Goal: Task Accomplishment & Management: Manage account settings

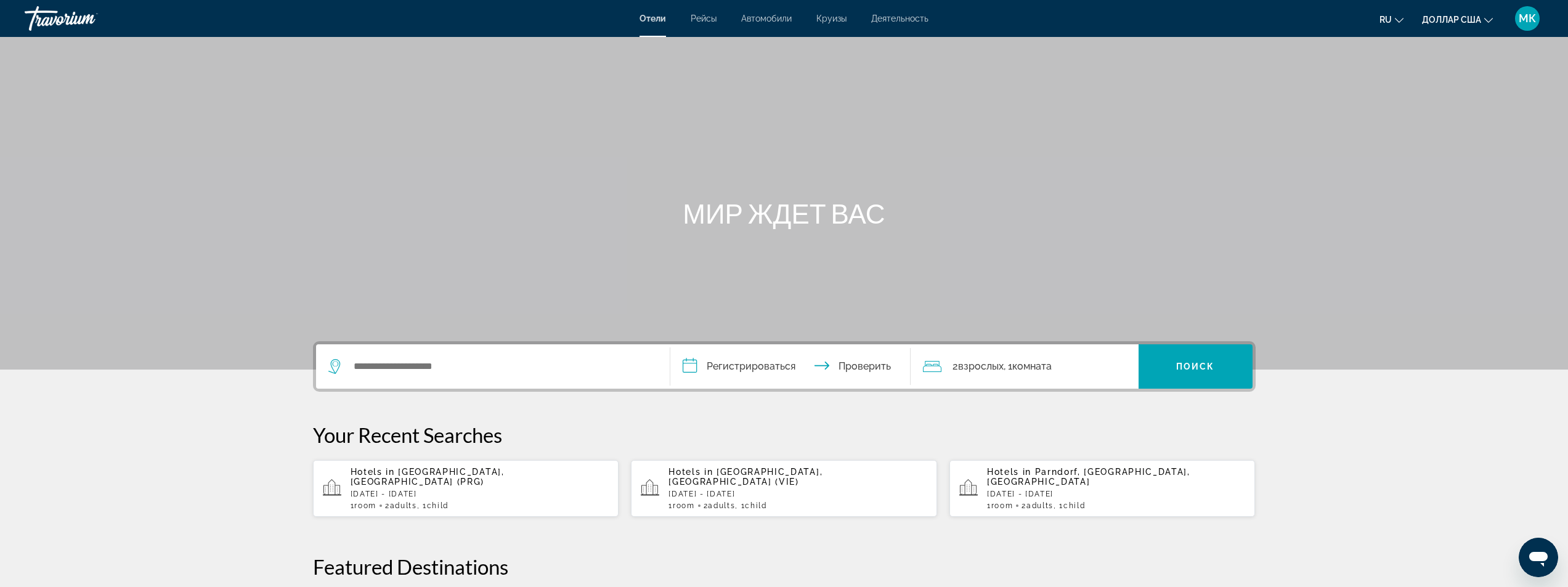
drag, startPoint x: 1529, startPoint y: 17, endPoint x: 1522, endPoint y: 34, distance: 18.4
click at [1529, 18] on font "МК" at bounding box center [1527, 18] width 17 height 13
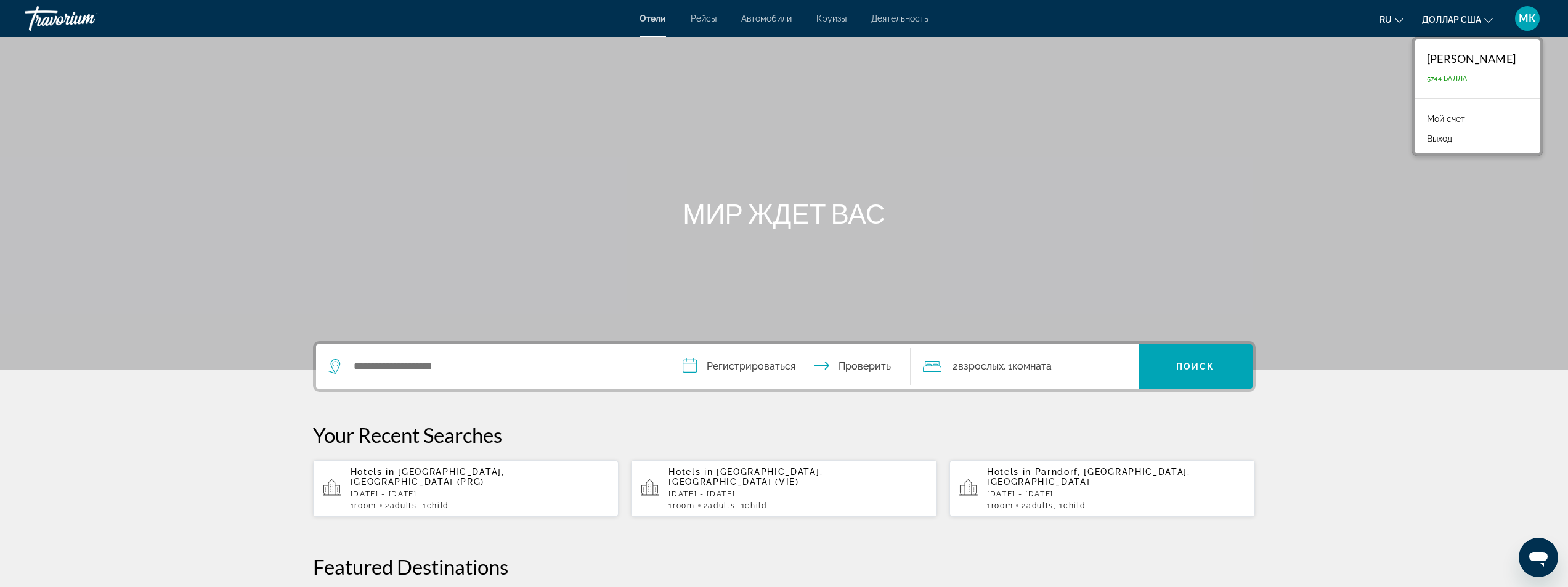
click at [1465, 122] on font "Мой счет" at bounding box center [1446, 119] width 38 height 10
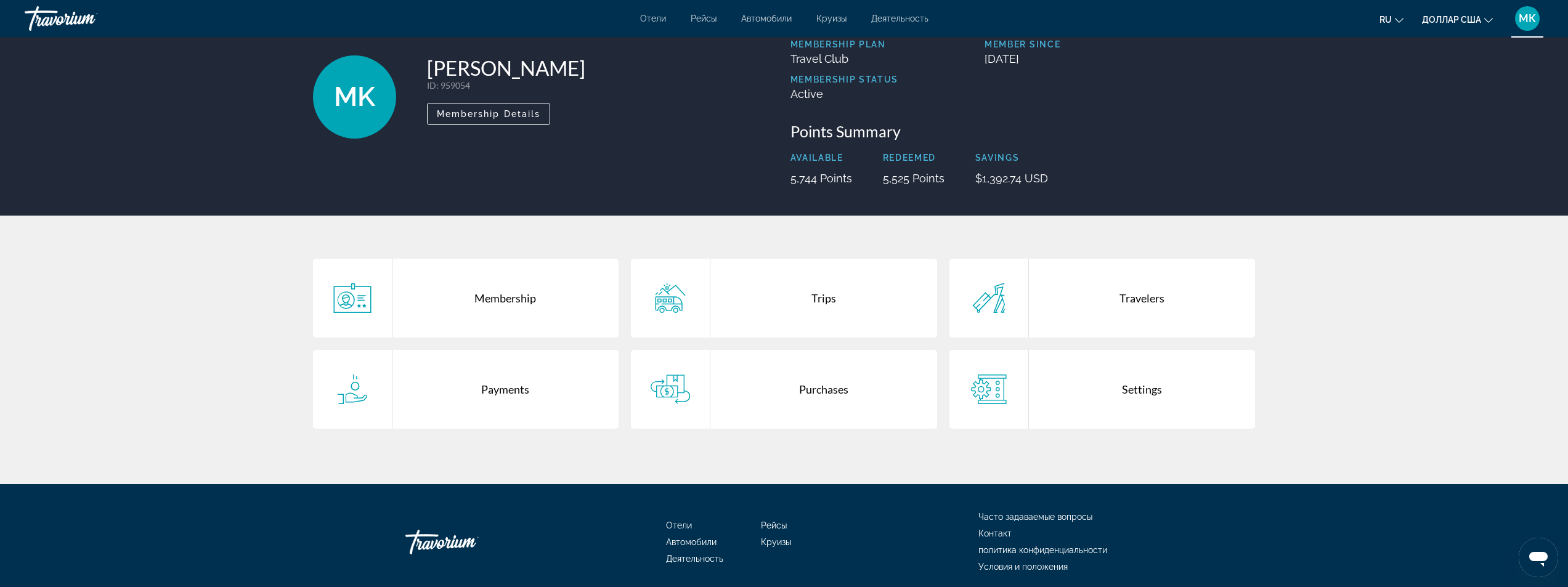
scroll to position [108, 0]
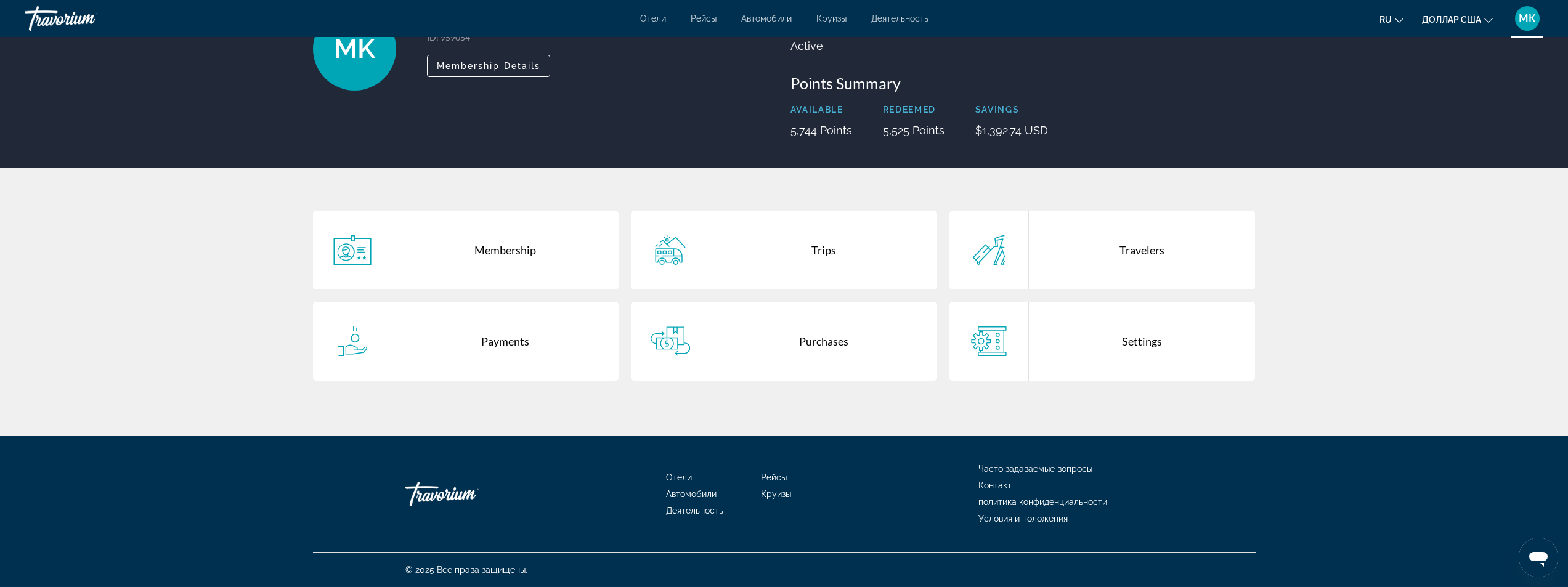
click at [499, 337] on div "Payments" at bounding box center [505, 341] width 226 height 79
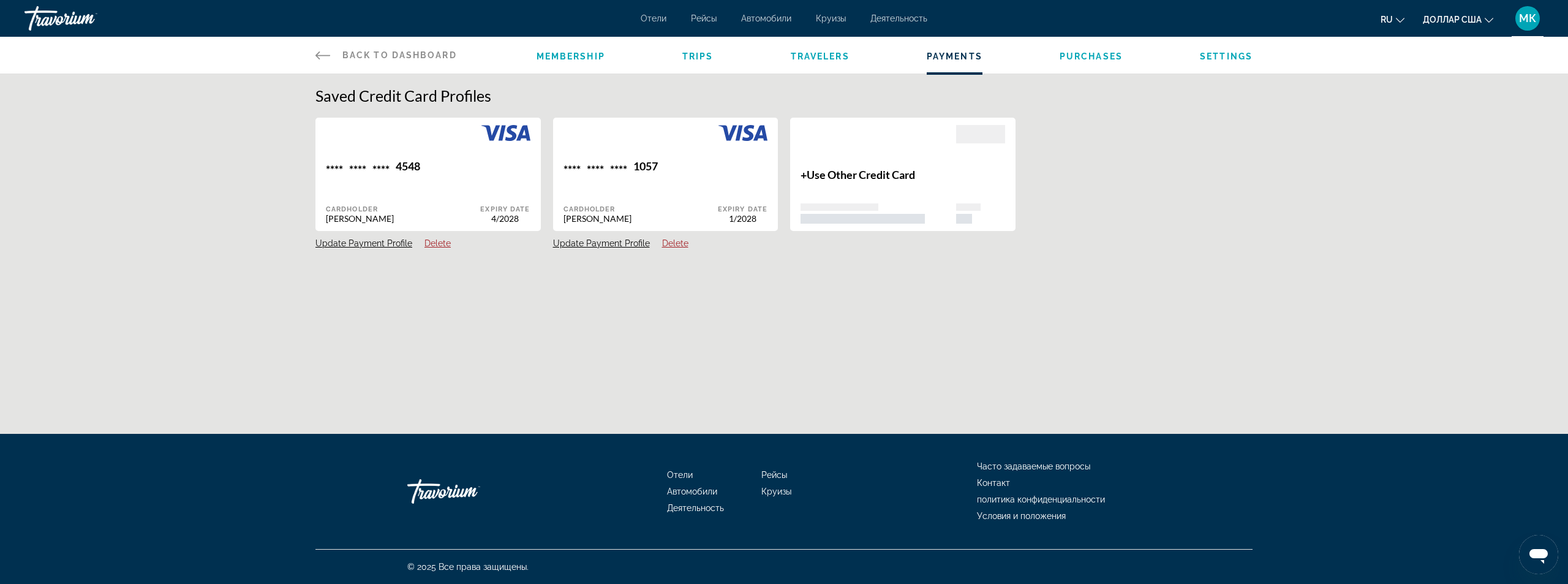
click at [668, 62] on div "Membership Trips Travelers Payments Purchases Settings" at bounding box center [894, 55] width 716 height 37
click at [688, 61] on span "Trips" at bounding box center [697, 56] width 31 height 9
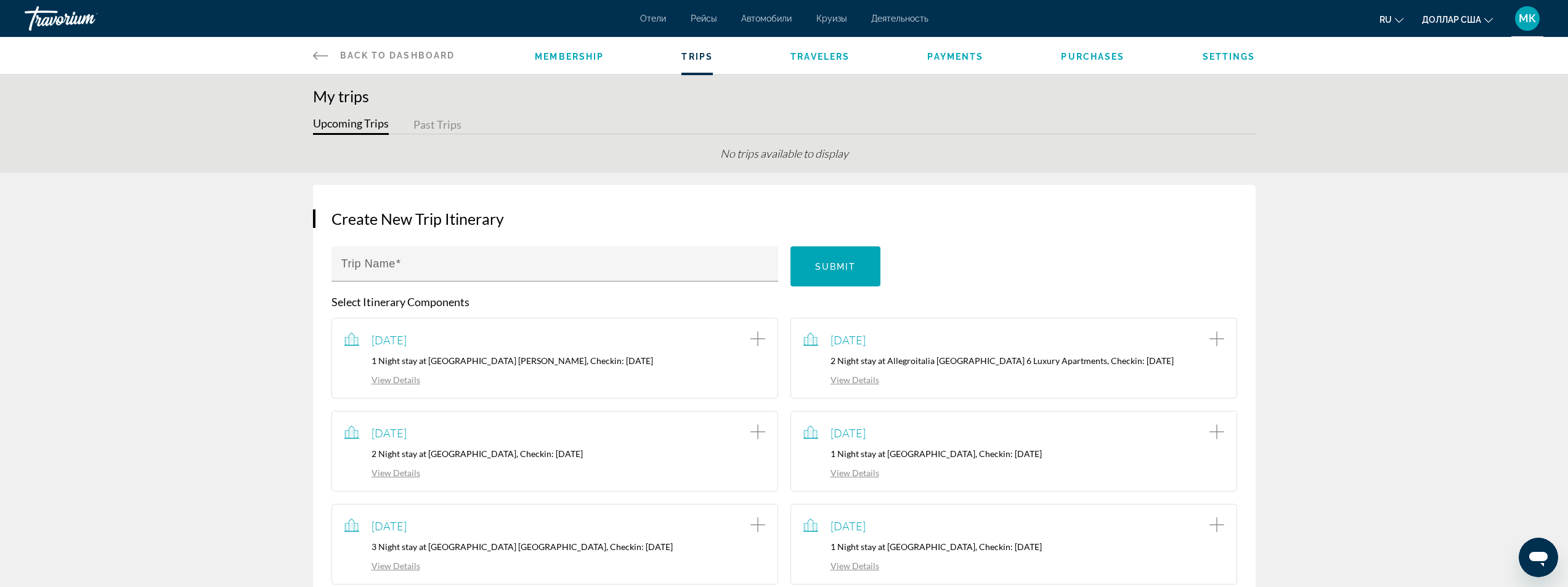
click at [363, 127] on button "Upcoming Trips" at bounding box center [351, 126] width 76 height 19
click at [583, 66] on div "Membership Trips Travelers Payments Purchases Settings" at bounding box center [894, 55] width 720 height 37
click at [968, 58] on span "Payments" at bounding box center [955, 56] width 56 height 10
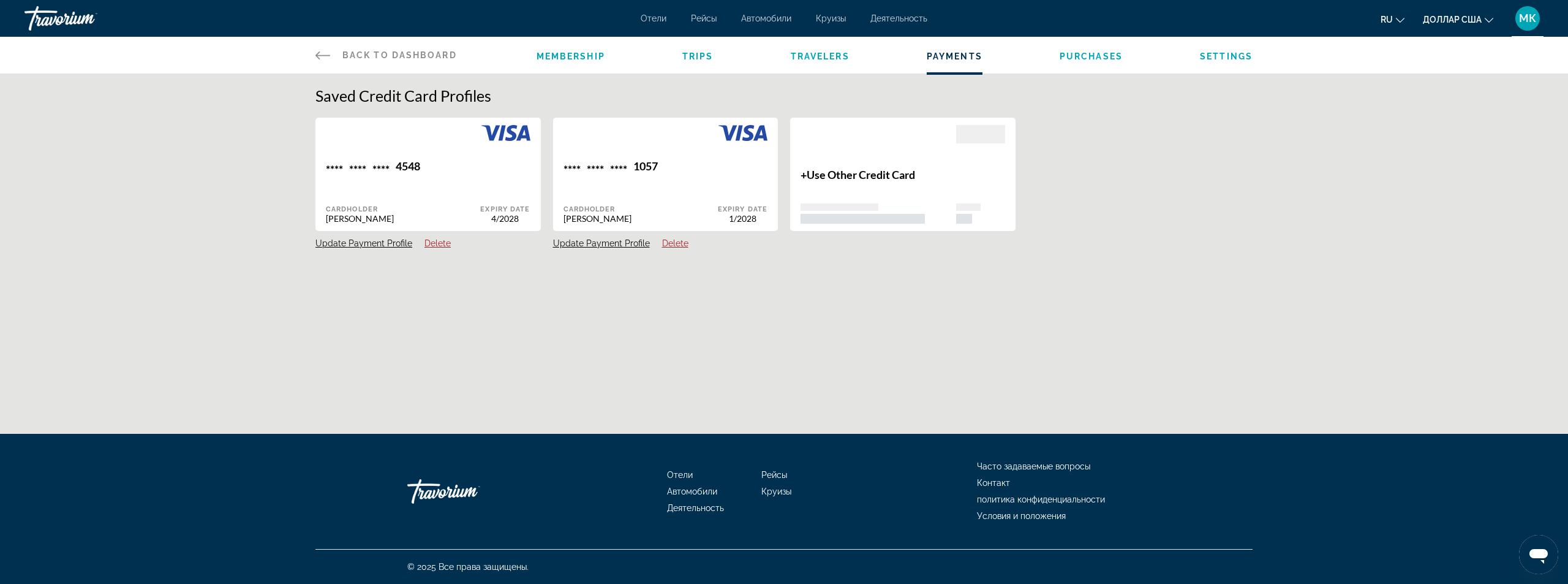
click at [1070, 57] on span "Purchases" at bounding box center [1090, 56] width 63 height 9
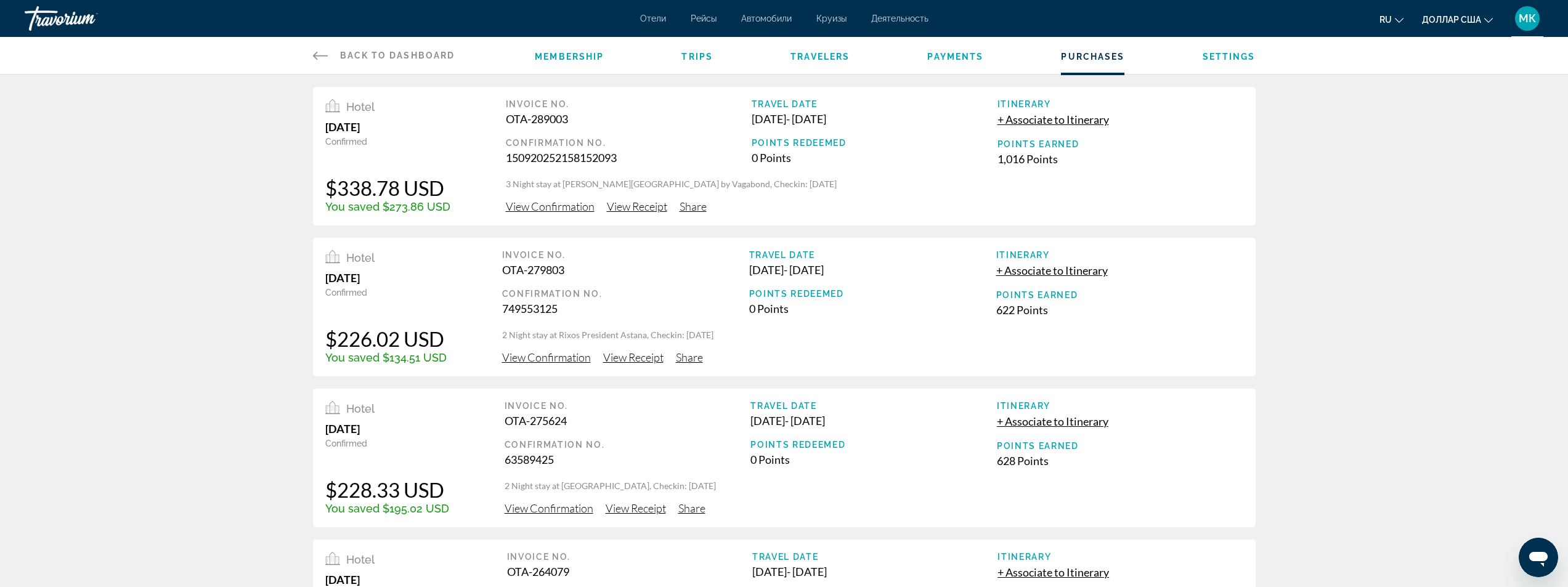
click at [548, 209] on span "View Confirmation" at bounding box center [550, 206] width 88 height 13
